Goal: Task Accomplishment & Management: Manage account settings

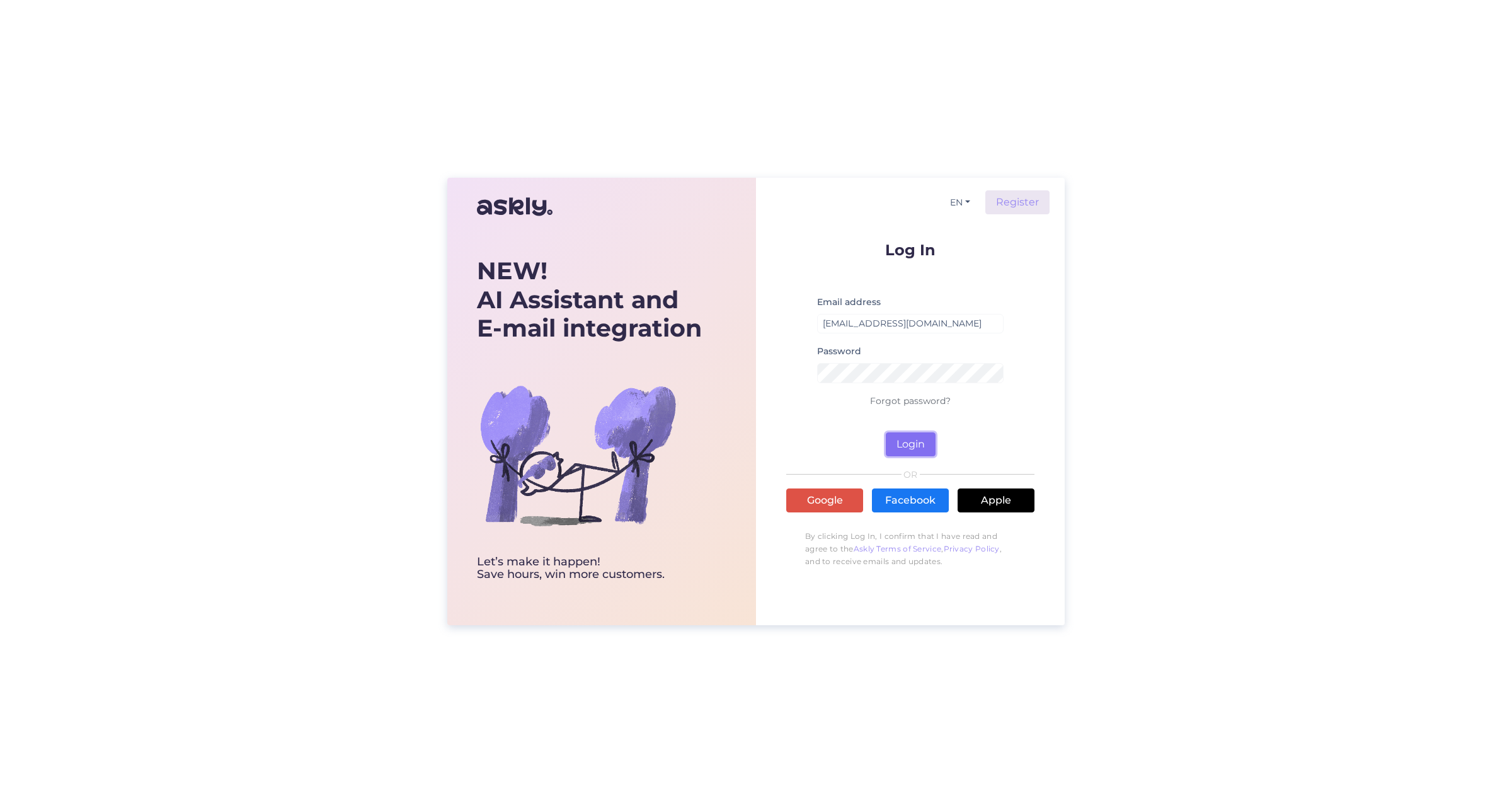
click at [917, 444] on button "Login" at bounding box center [911, 444] width 50 height 24
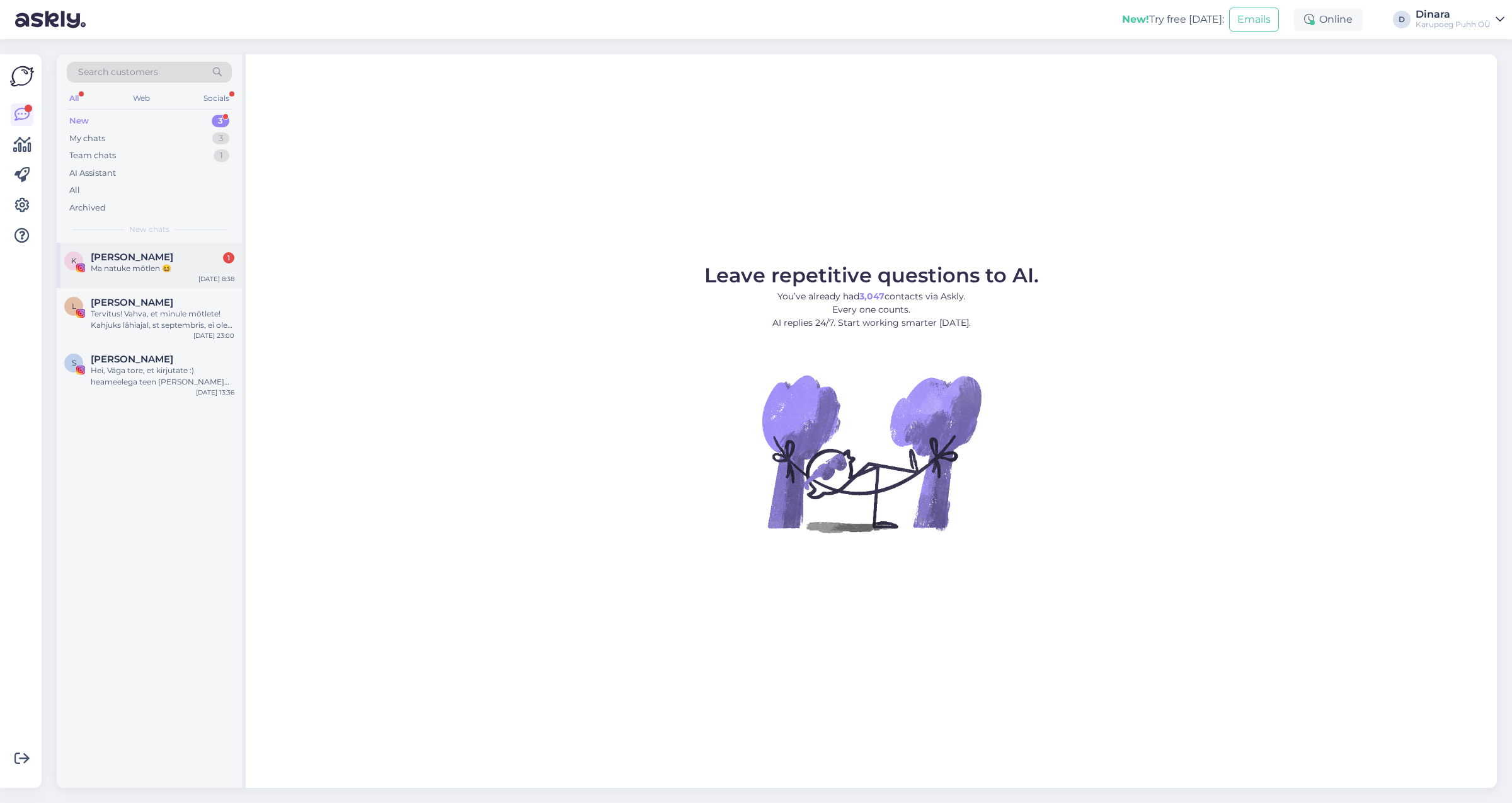
click at [168, 270] on div "Ma natuke mõtlen 😆" at bounding box center [162, 268] width 144 height 11
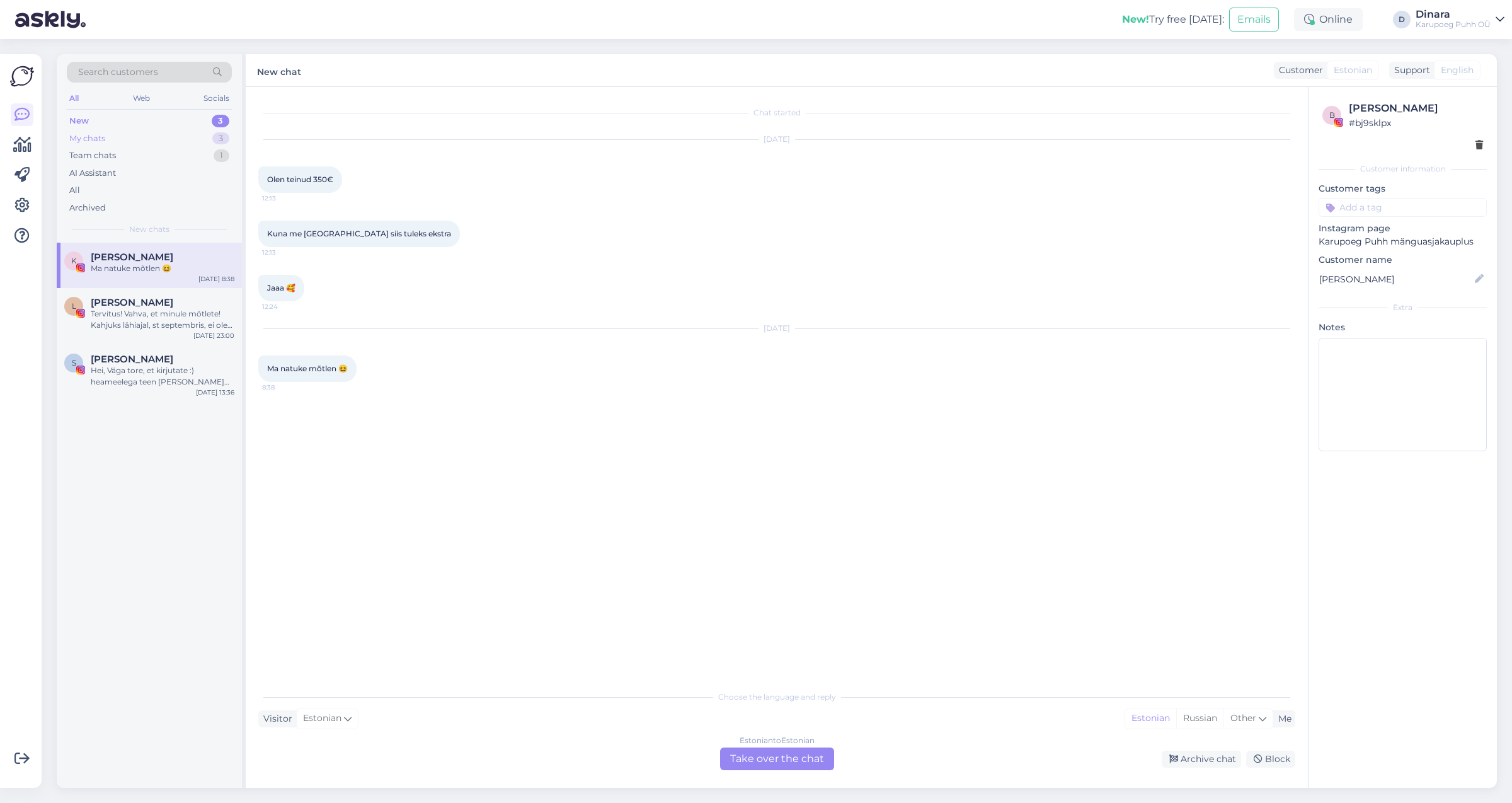
click at [163, 136] on div "My chats 3" at bounding box center [149, 139] width 165 height 18
click at [153, 259] on span "[PERSON_NAME][EMAIL_ADDRESS][DOMAIN_NAME]" at bounding box center [156, 257] width 131 height 11
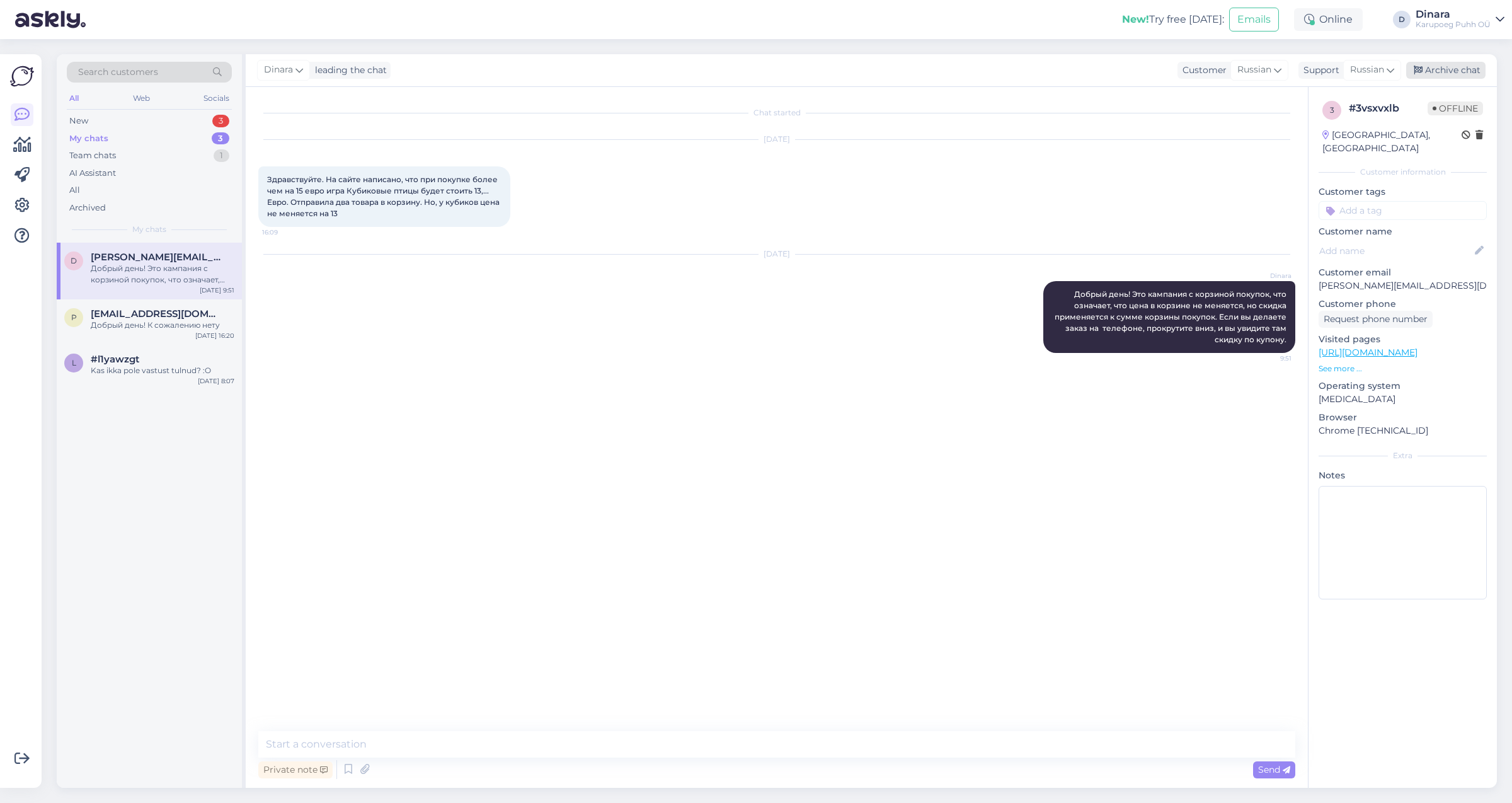
click at [1475, 68] on div "Archive chat" at bounding box center [1446, 70] width 80 height 17
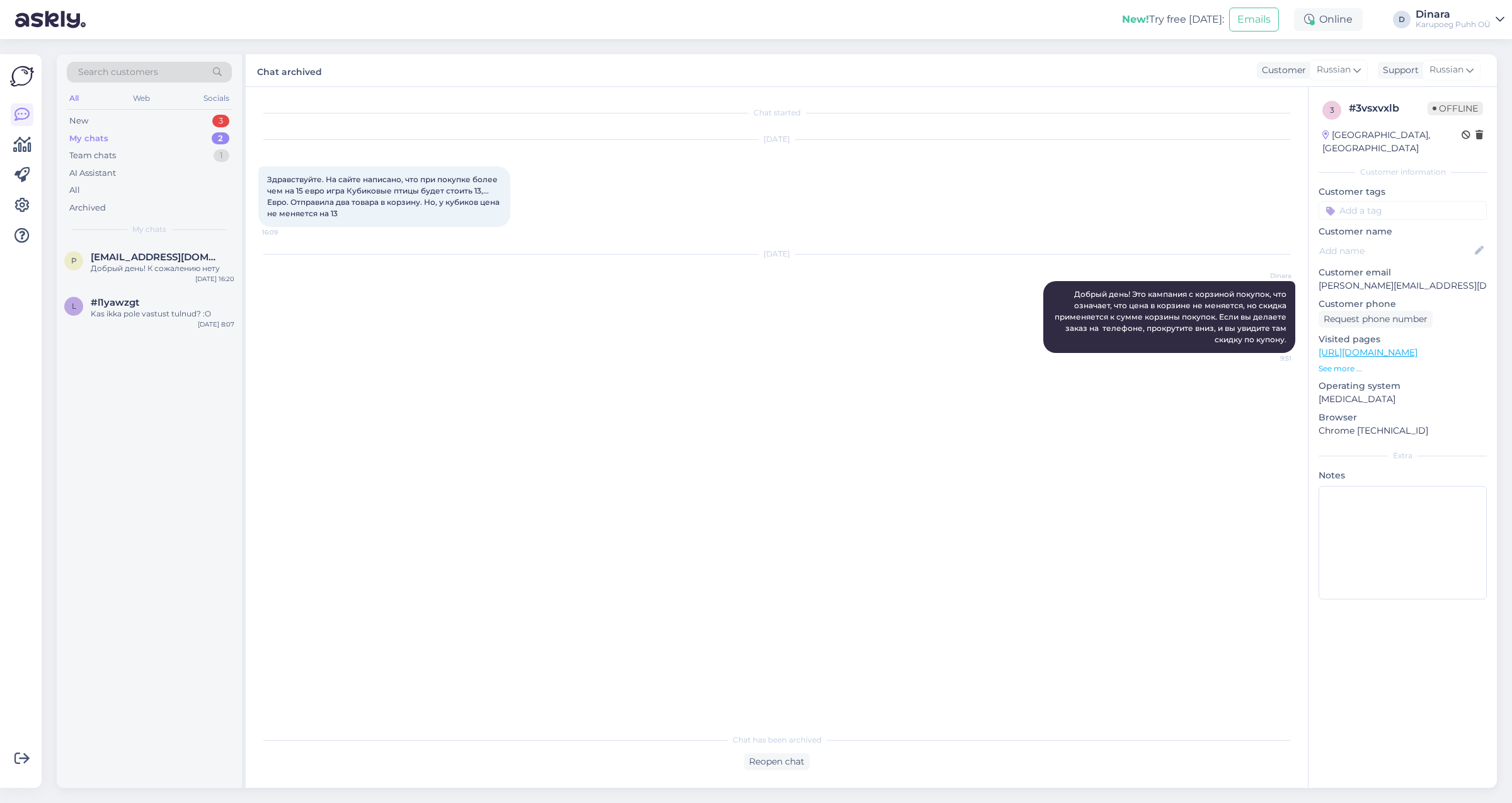
click at [156, 136] on div "My chats 2" at bounding box center [149, 139] width 165 height 18
click at [192, 272] on div "Добрый день! К сожалению нету" at bounding box center [162, 268] width 144 height 11
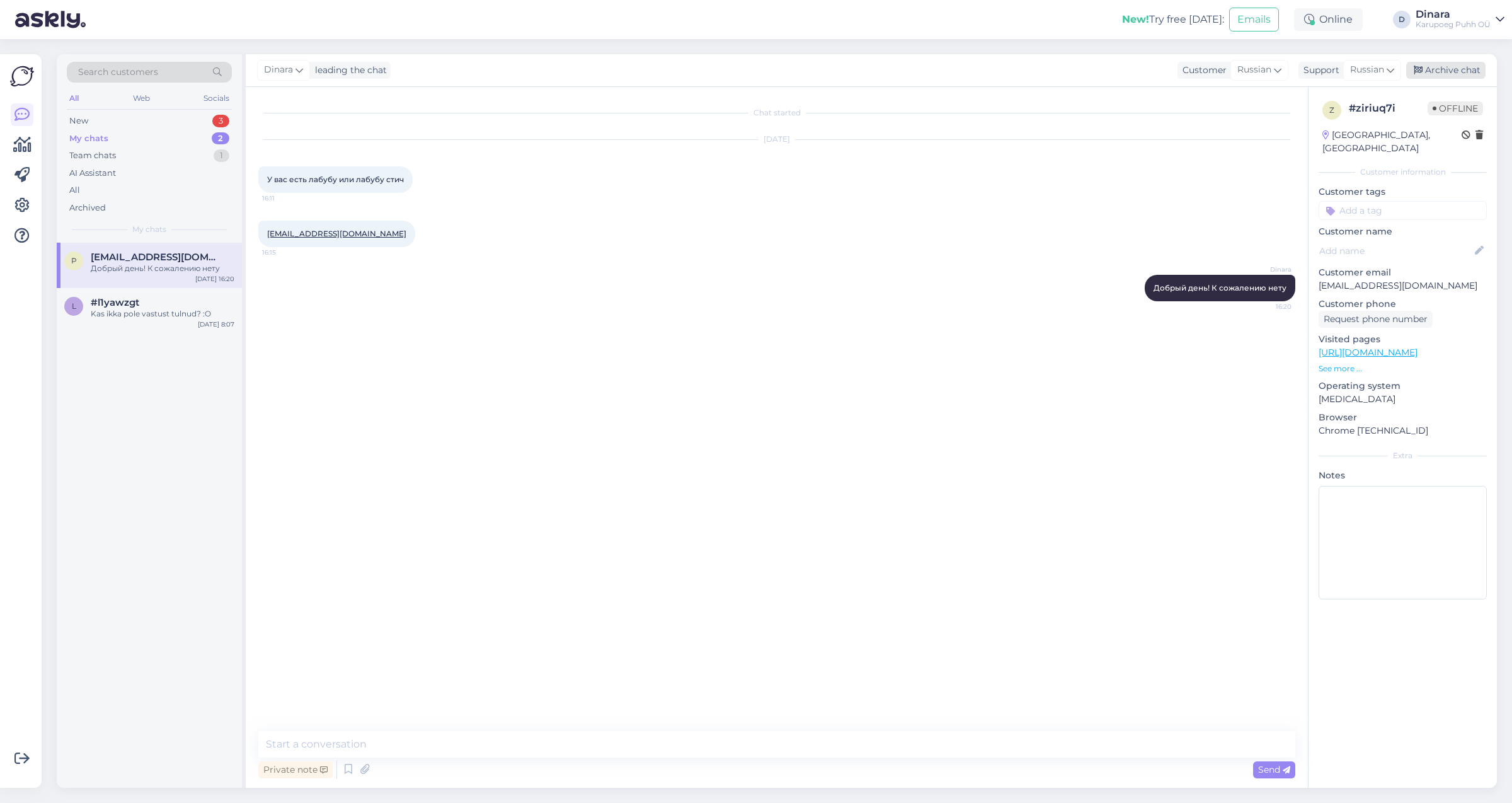
click at [1463, 67] on div "Archive chat" at bounding box center [1446, 70] width 80 height 17
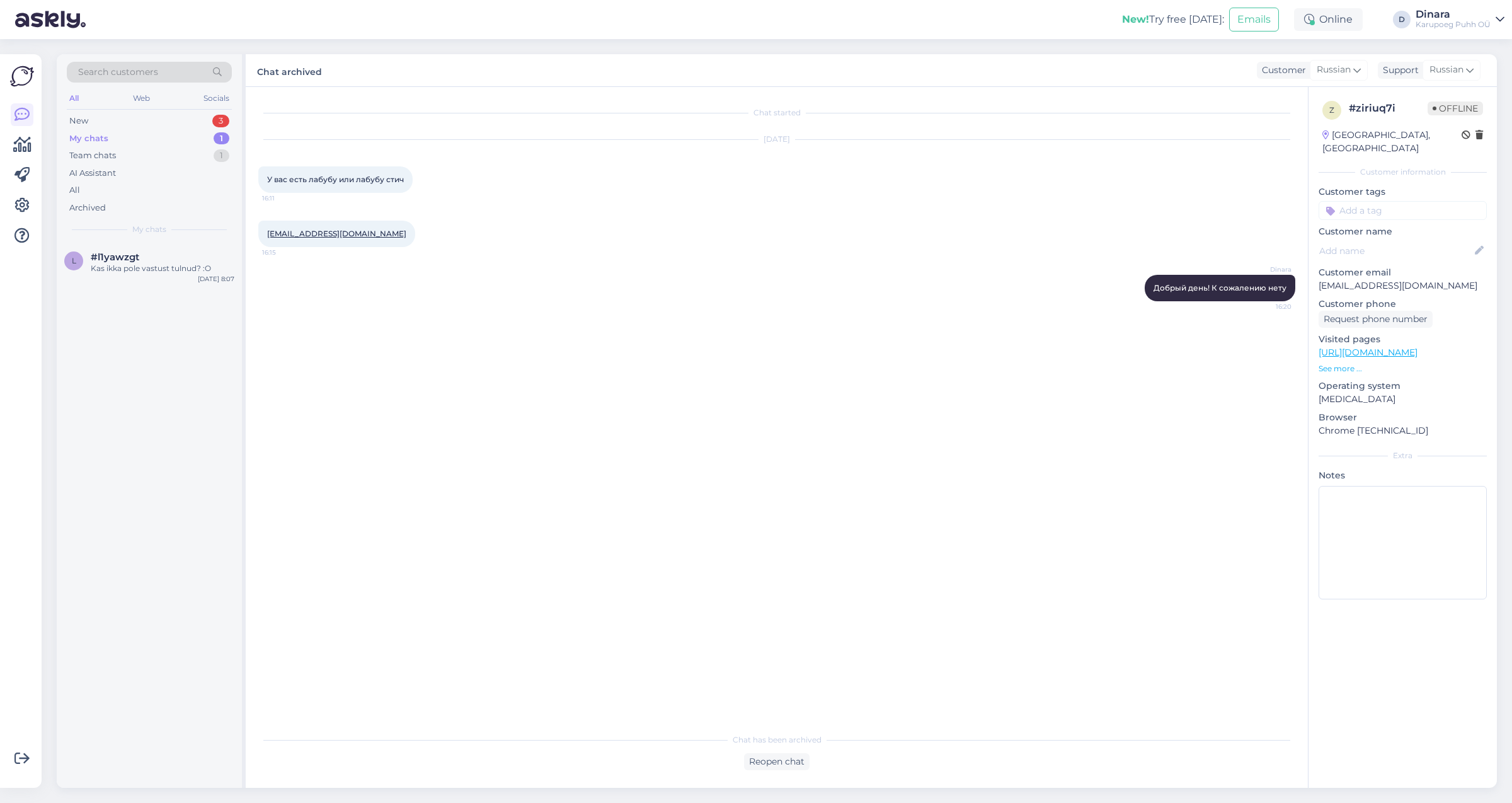
drag, startPoint x: 157, startPoint y: 135, endPoint x: 161, endPoint y: 141, distance: 7.2
click at [161, 139] on div "My chats 1" at bounding box center [149, 139] width 165 height 18
click at [172, 267] on div "Kas ikka pole vastust tulnud? :O" at bounding box center [162, 268] width 144 height 11
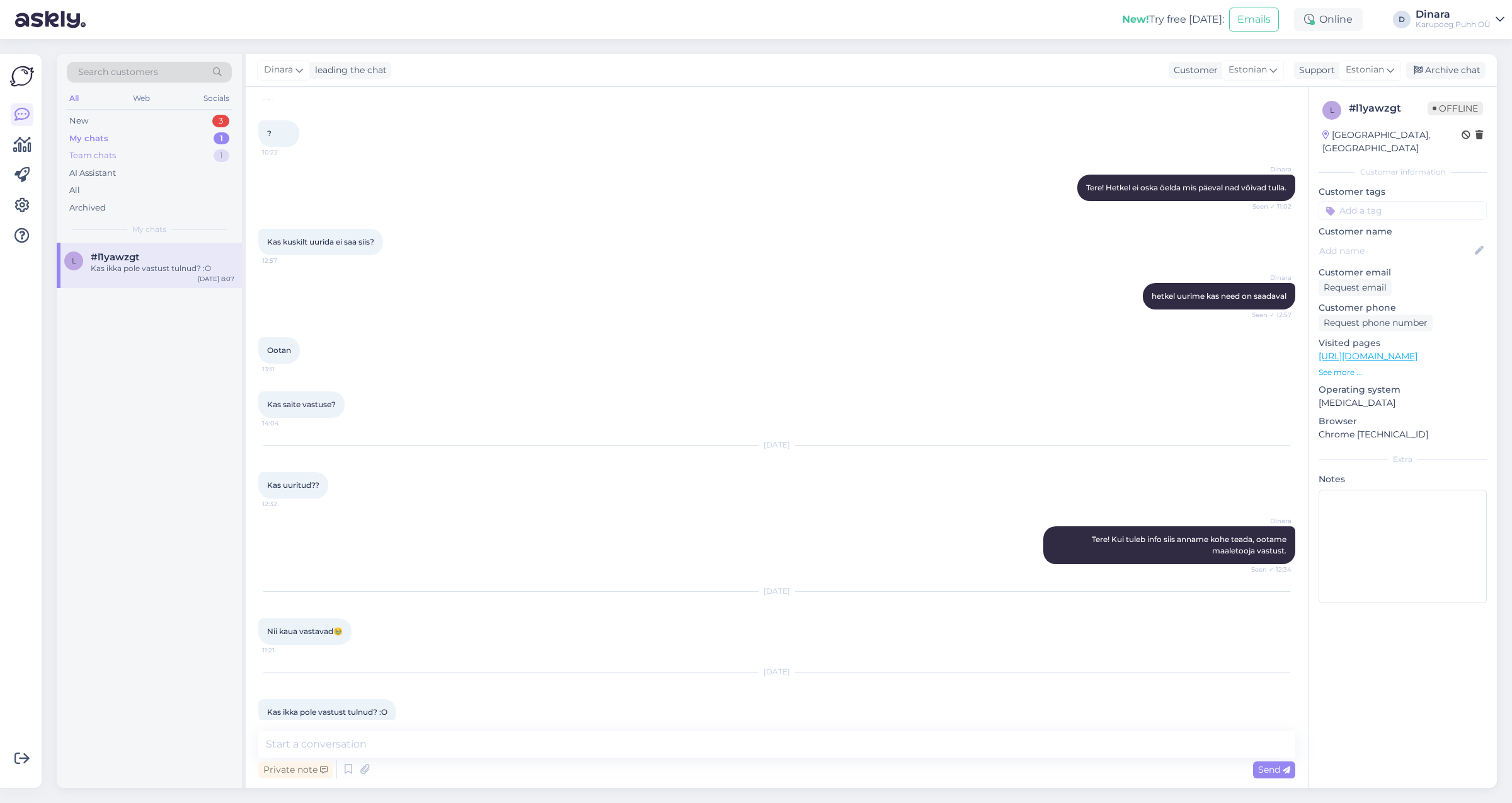
click at [155, 158] on div "Team chats 1" at bounding box center [149, 155] width 165 height 18
click at [166, 278] on div "Tere! Teie ostutšekk on Rakvere kauplusele saadetud, võite [PERSON_NAME] vaheta…" at bounding box center [162, 274] width 144 height 23
